Goal: Transaction & Acquisition: Download file/media

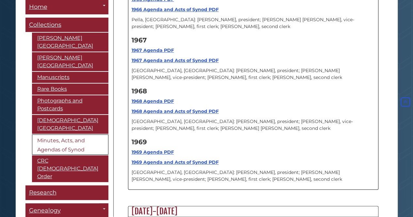
scroll to position [5190, 0]
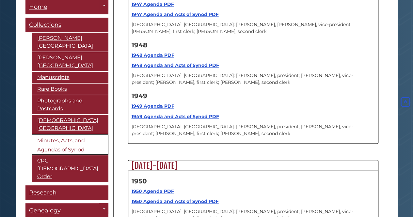
scroll to position [4211, 0]
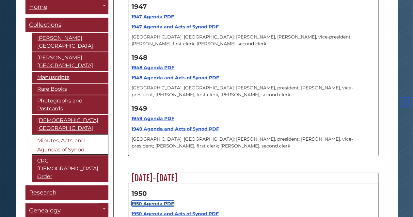
click at [163, 200] on strong "1950 Agenda PDF" at bounding box center [153, 203] width 42 height 6
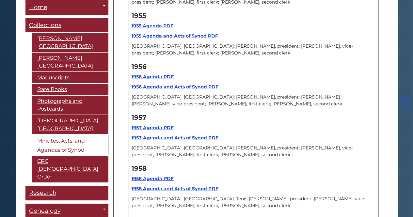
scroll to position [4668, 0]
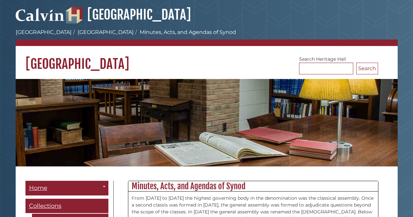
scroll to position [4668, 0]
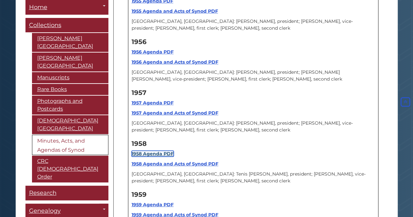
click at [144, 151] on strong "1958 Agenda PDF" at bounding box center [153, 154] width 42 height 6
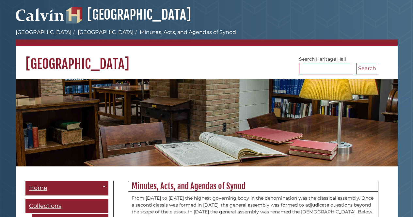
scroll to position [4668, 0]
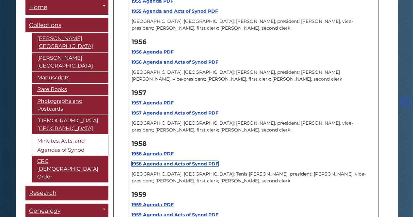
click at [154, 161] on strong "1958 Agenda and Acts of Synod PDF" at bounding box center [175, 164] width 87 height 6
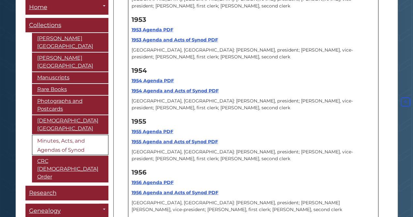
scroll to position [4374, 0]
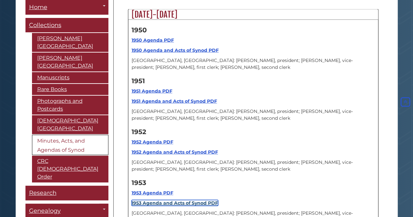
click at [158, 200] on strong "1953 Agenda and Acts of Synod PDF" at bounding box center [175, 203] width 86 height 6
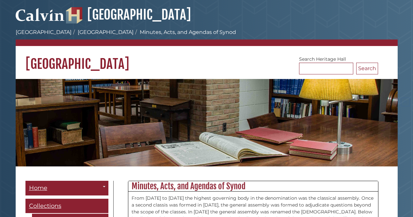
scroll to position [4374, 0]
